Goal: Task Accomplishment & Management: Manage account settings

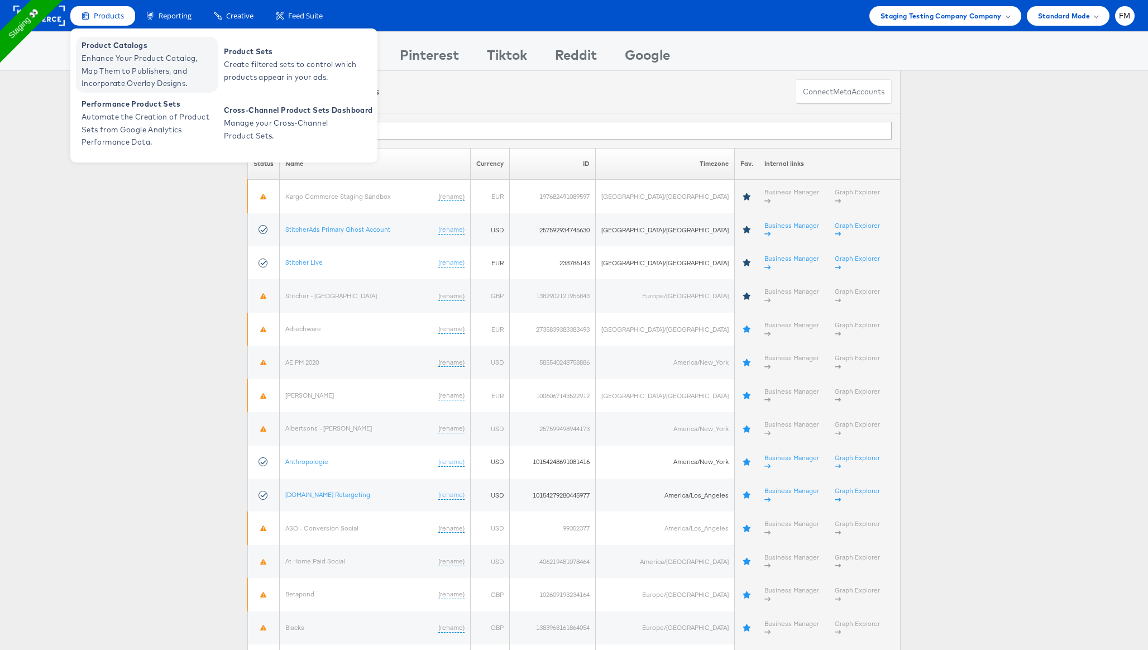
click at [145, 57] on span "Enhance Your Product Catalog, Map Them to Publishers, and Incorporate Overlay D…" at bounding box center [149, 71] width 134 height 38
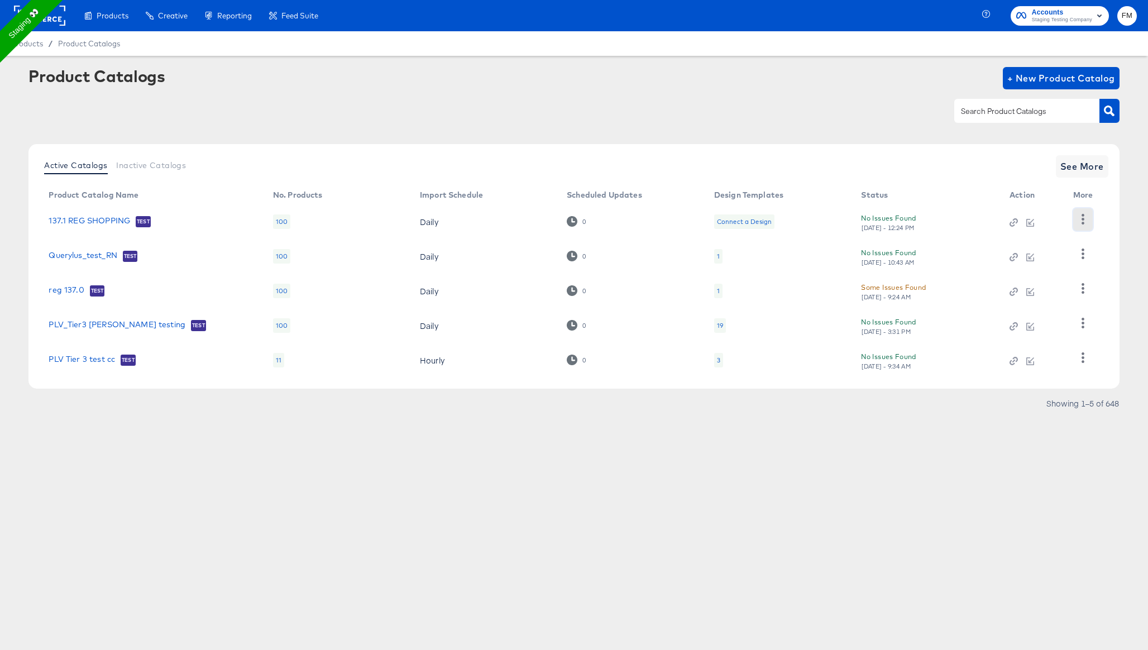
click at [1084, 216] on icon "button" at bounding box center [1083, 219] width 11 height 11
click at [1087, 163] on span "See More" at bounding box center [1083, 167] width 44 height 16
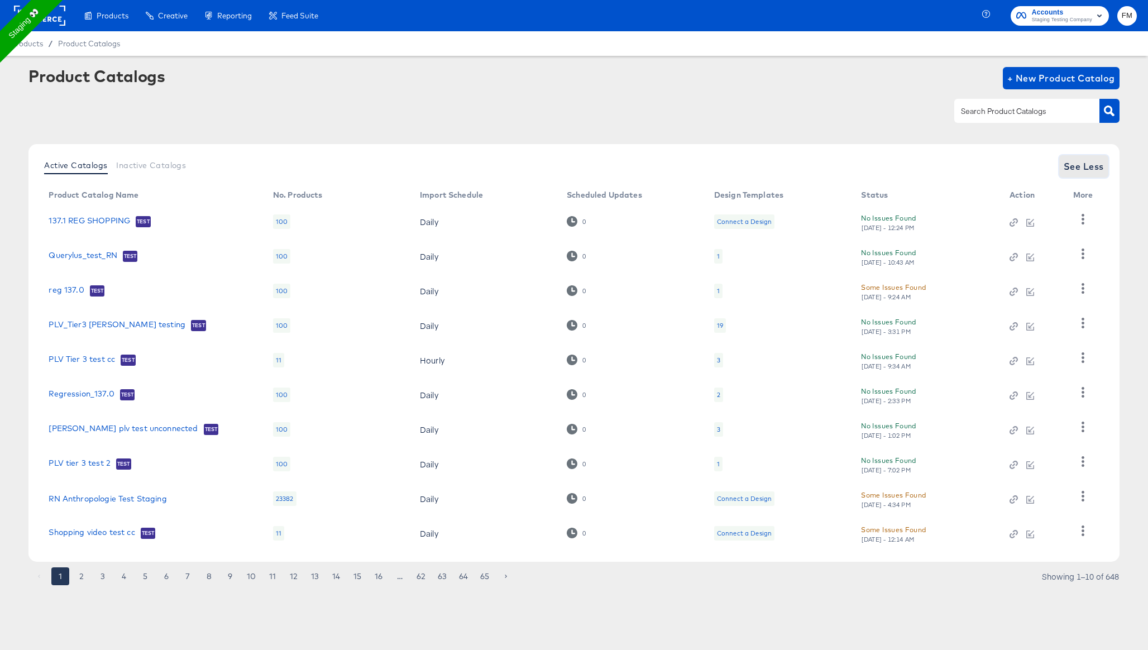
click at [1086, 165] on span "See Less" at bounding box center [1084, 167] width 40 height 16
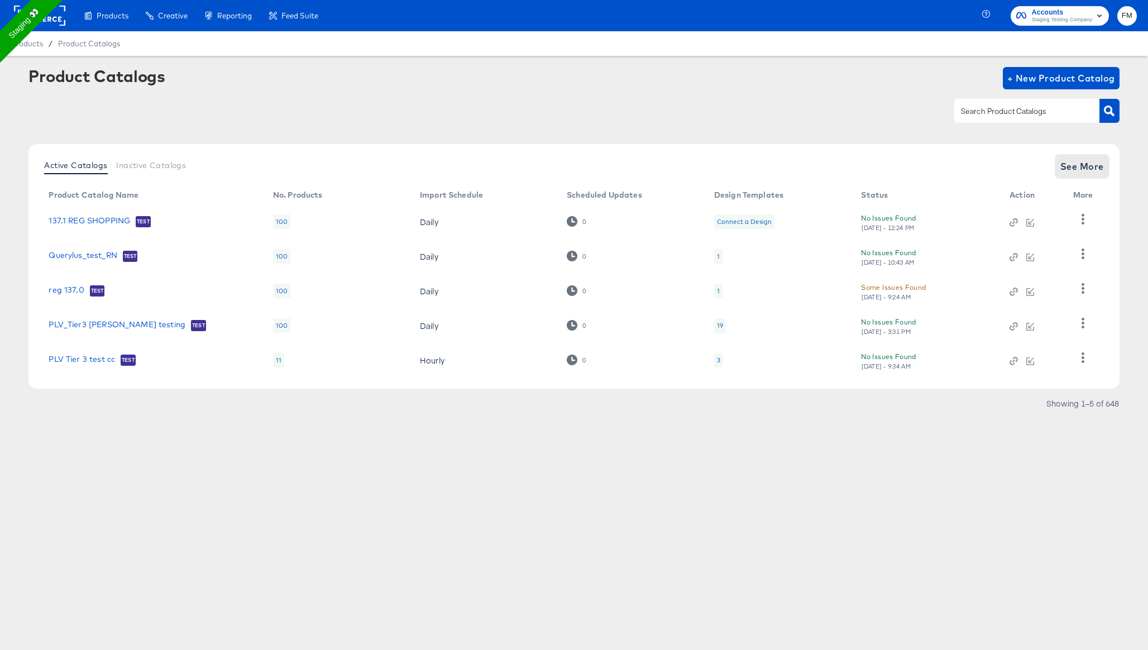
click at [1086, 165] on span "See More" at bounding box center [1083, 167] width 44 height 16
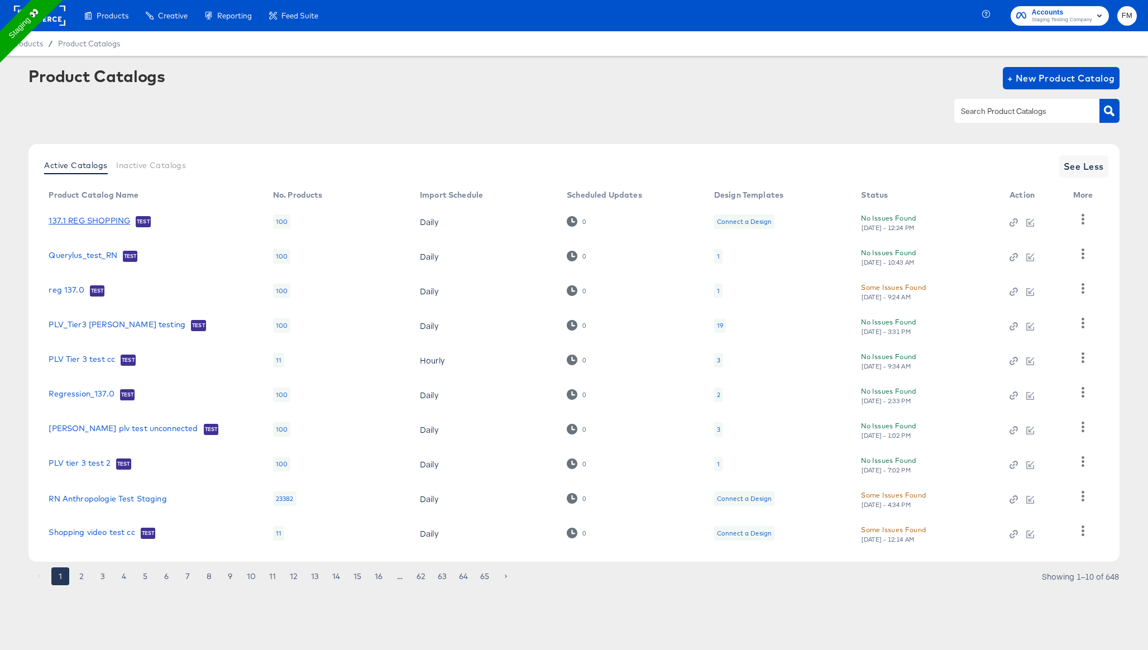
click at [110, 225] on link "137.1 REG SHOPPING" at bounding box center [90, 221] width 82 height 11
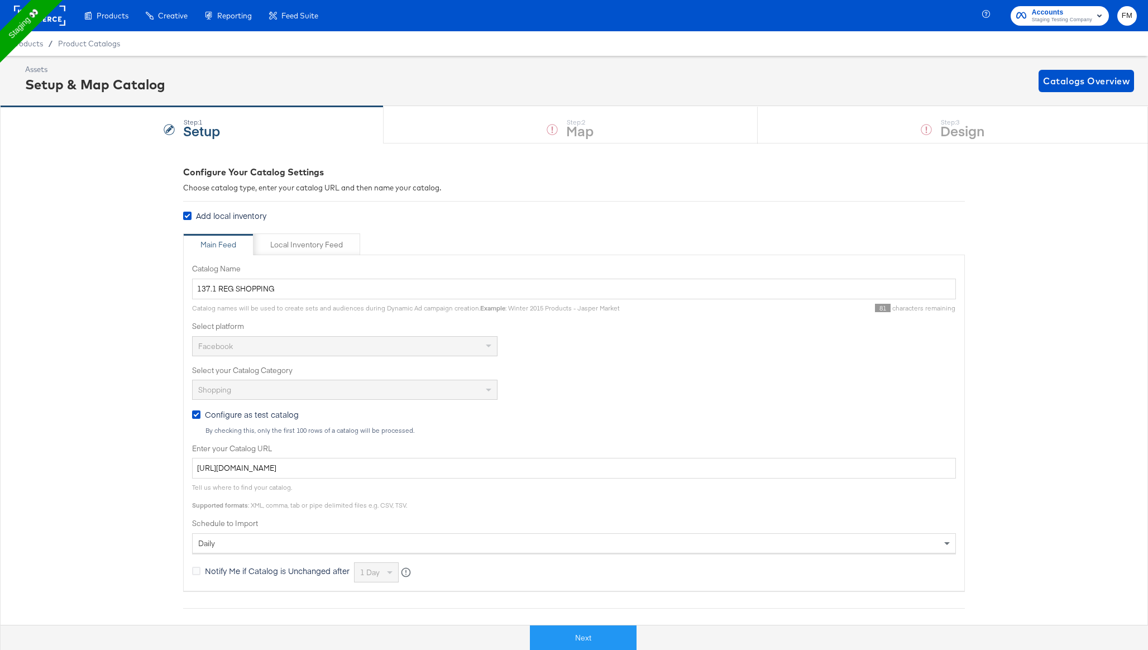
click at [74, 48] on div "Product Catalogs" at bounding box center [89, 44] width 62 height 11
click at [87, 42] on span "Product Catalogs" at bounding box center [89, 43] width 63 height 9
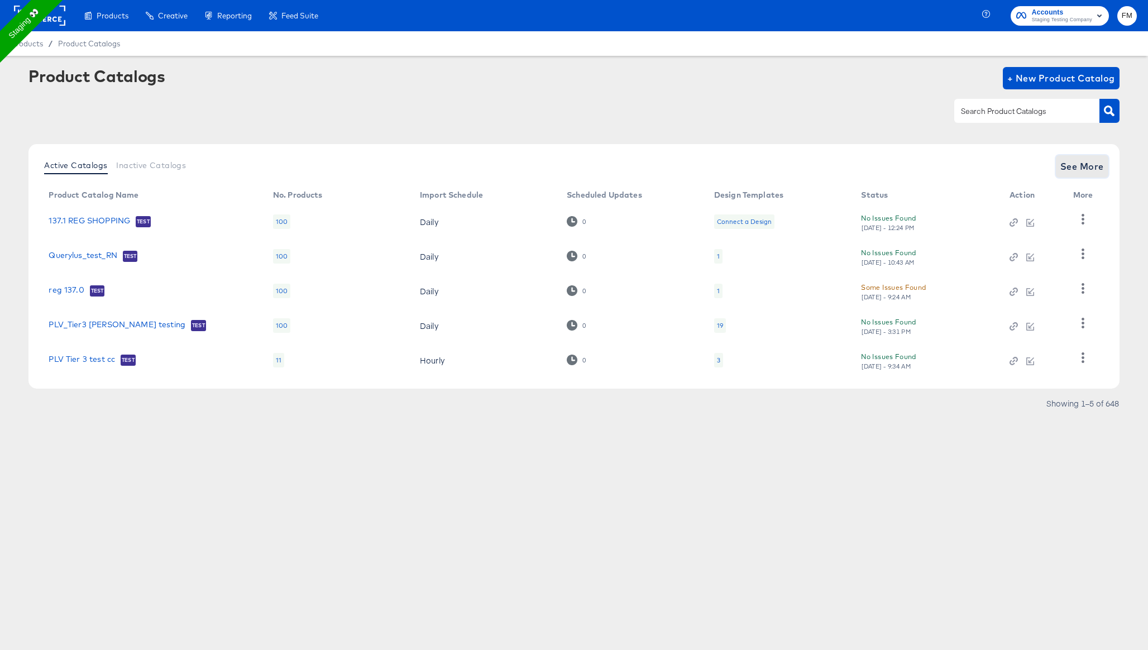
click at [1072, 162] on span "See More" at bounding box center [1083, 167] width 44 height 16
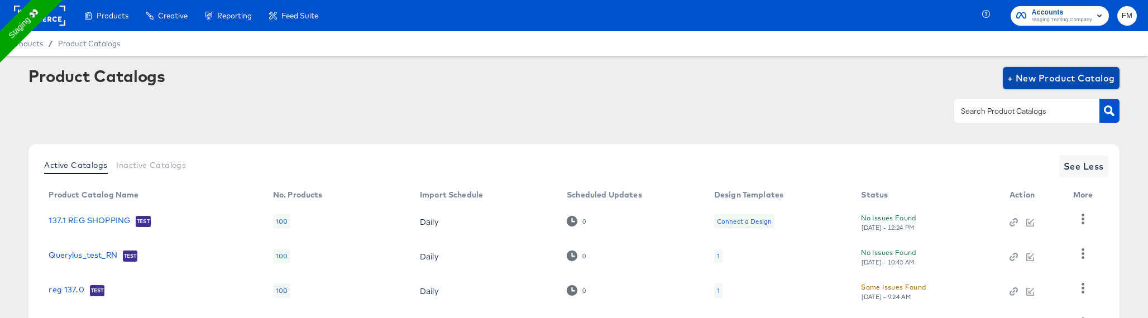
click at [1060, 81] on span "+ New Product Catalog" at bounding box center [1061, 78] width 108 height 16
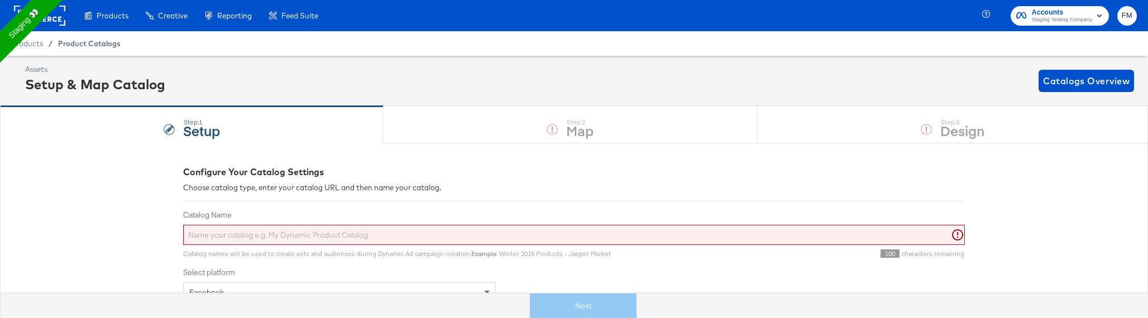
click at [80, 42] on span "Product Catalogs" at bounding box center [89, 43] width 63 height 9
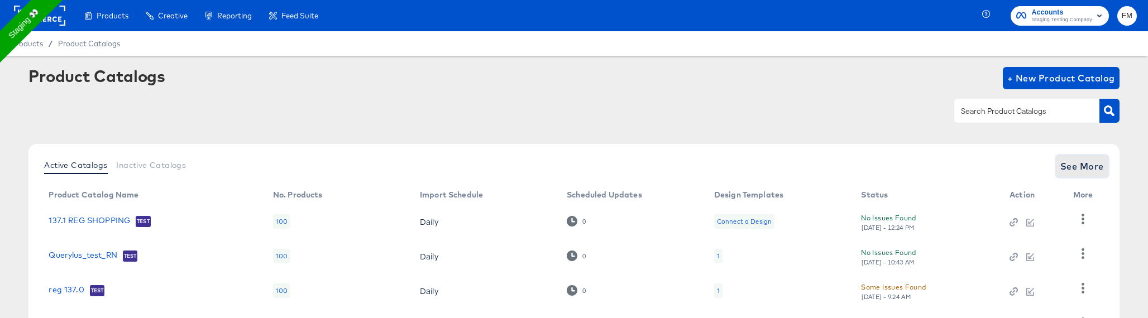
click at [1084, 169] on span "See More" at bounding box center [1083, 167] width 44 height 16
